Goal: Obtain resource: Obtain resource

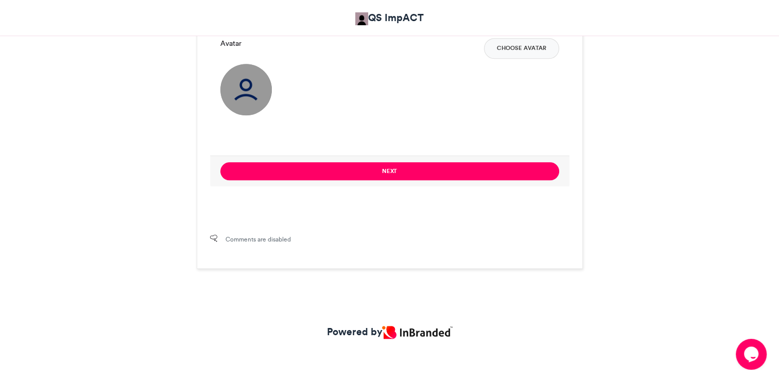
scroll to position [376, 0]
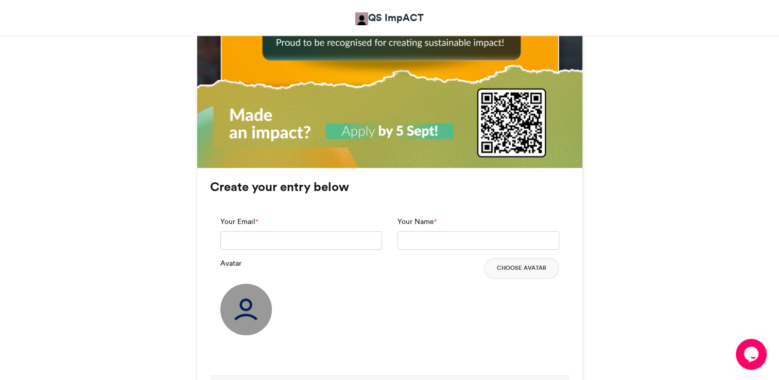
scroll to position [640, 0]
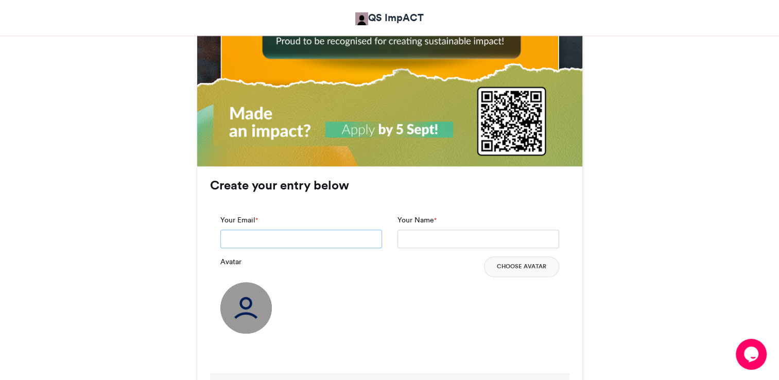
click at [249, 242] on input "Your Email *" at bounding box center [301, 239] width 162 height 19
type input "**********"
click at [474, 234] on input "Your Name *" at bounding box center [479, 239] width 162 height 19
type input "**********"
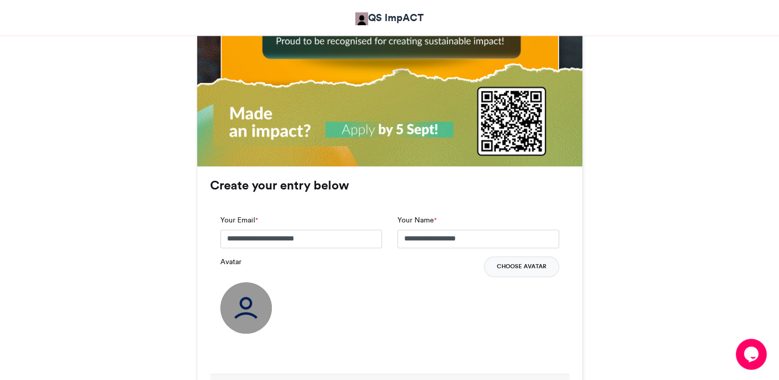
click at [512, 264] on button "Choose Avatar" at bounding box center [521, 266] width 75 height 21
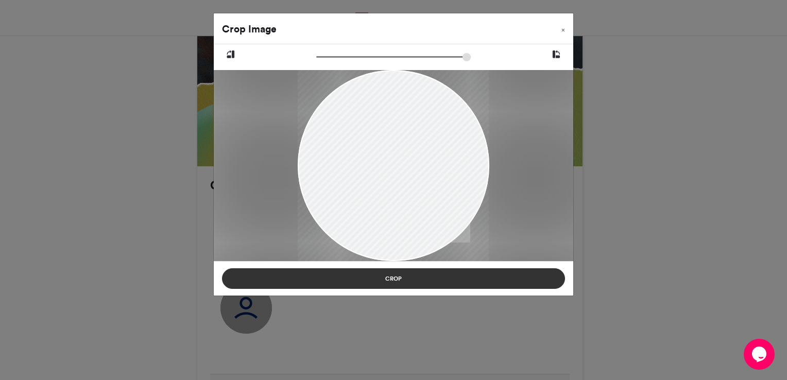
click at [395, 278] on button "Crop" at bounding box center [393, 278] width 343 height 21
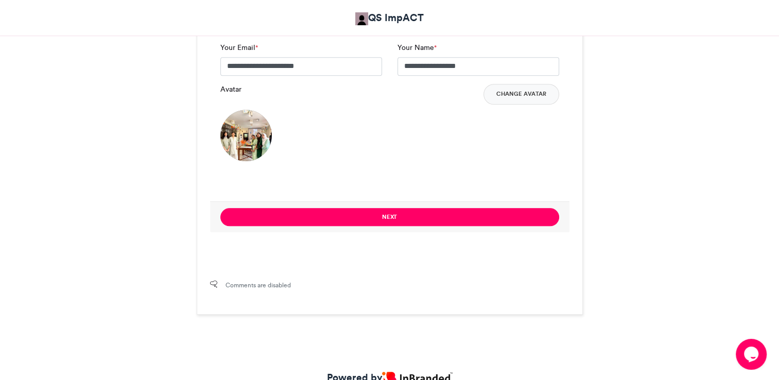
scroll to position [824, 0]
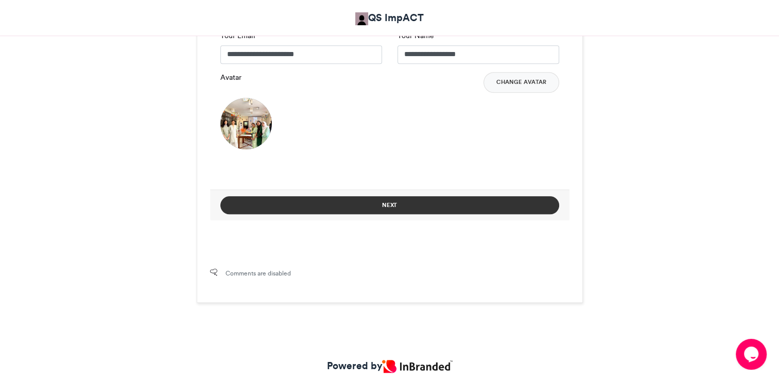
click at [395, 202] on button "Next" at bounding box center [389, 205] width 339 height 18
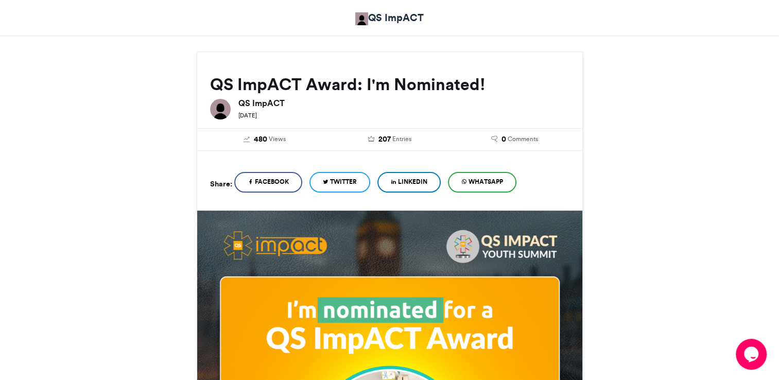
scroll to position [116, 0]
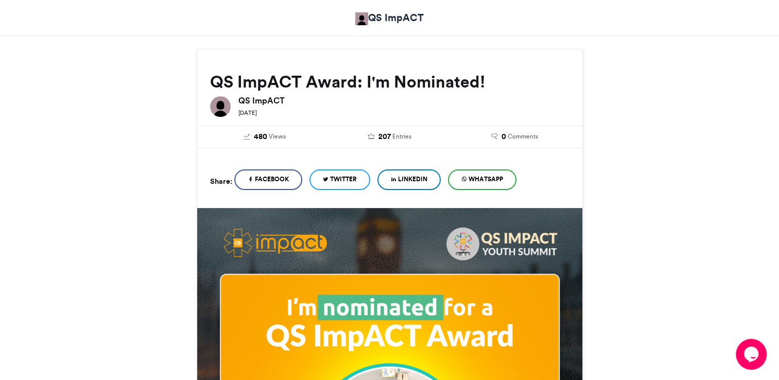
click at [494, 183] on link "WhatsApp" at bounding box center [482, 179] width 69 height 21
click at [474, 180] on span "WhatsApp" at bounding box center [486, 179] width 35 height 9
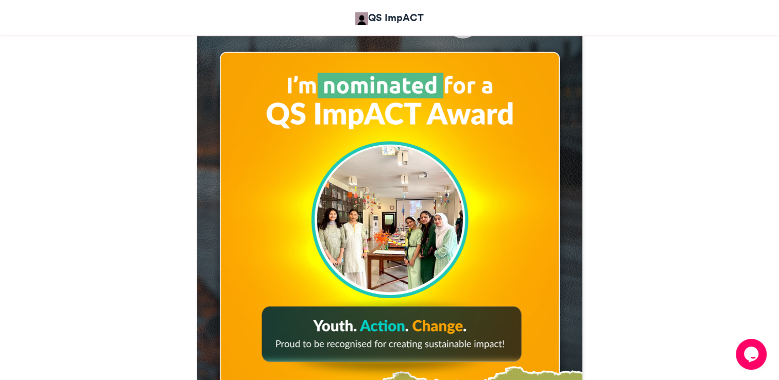
scroll to position [472, 0]
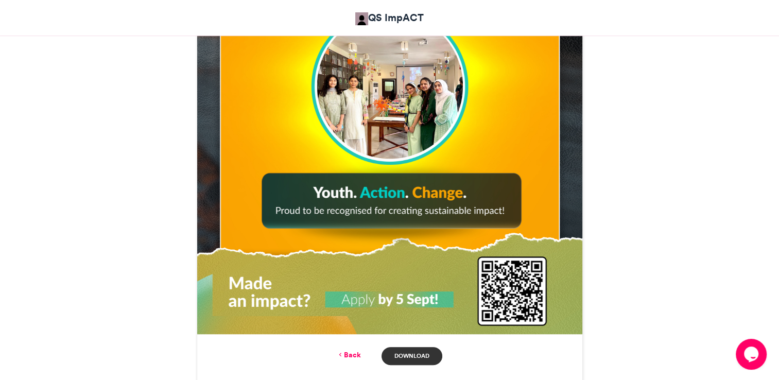
click at [403, 354] on link "Download" at bounding box center [412, 356] width 60 height 18
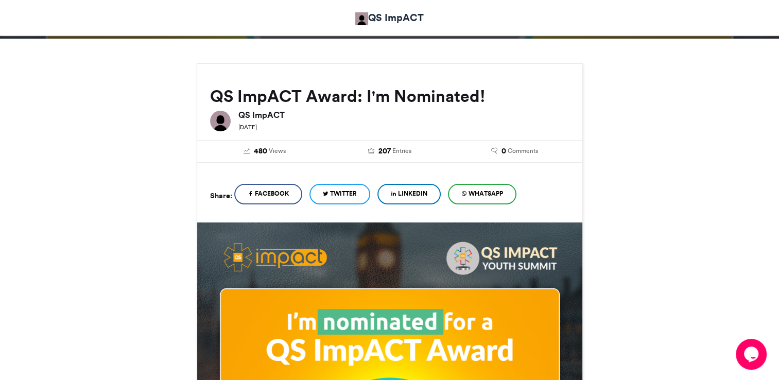
scroll to position [8, 0]
